Goal: Task Accomplishment & Management: Complete application form

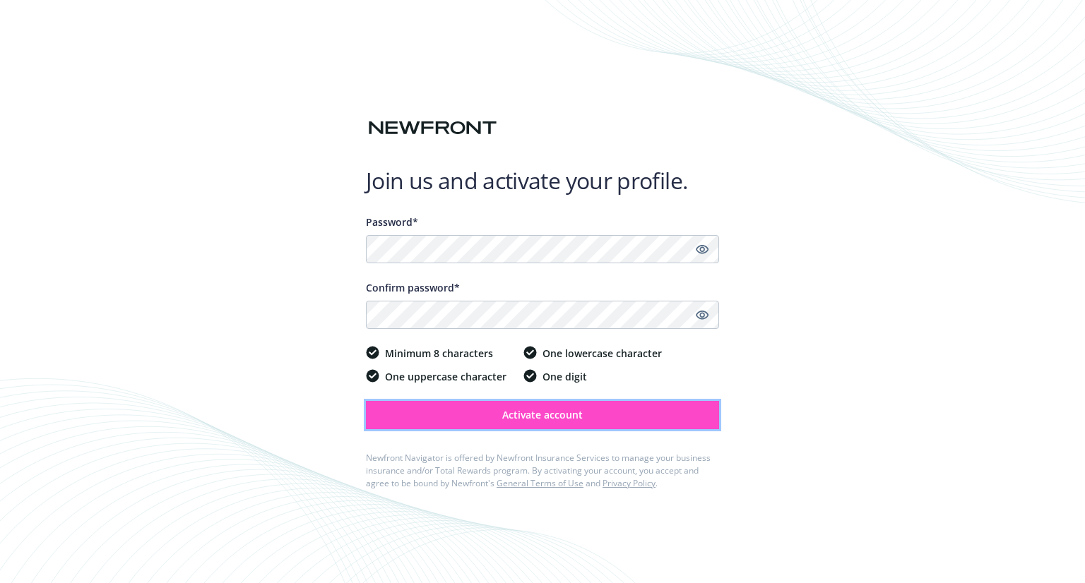
click at [500, 416] on button "Activate account" at bounding box center [542, 415] width 353 height 28
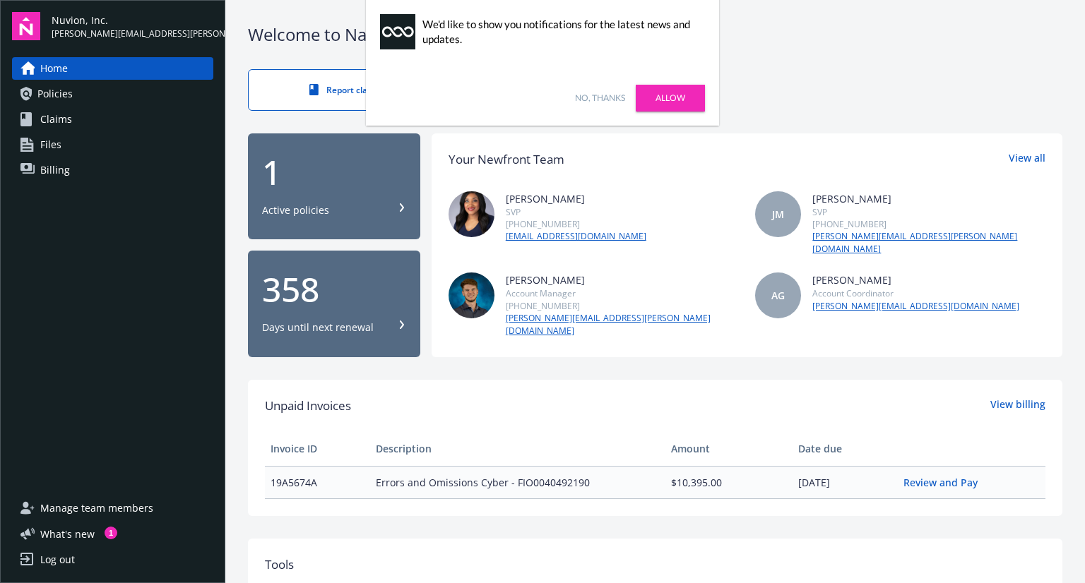
click at [612, 105] on div "No, thanks Allow" at bounding box center [542, 98] width 353 height 55
click at [692, 94] on link "Allow" at bounding box center [670, 98] width 69 height 27
